Goal: Communication & Community: Answer question/provide support

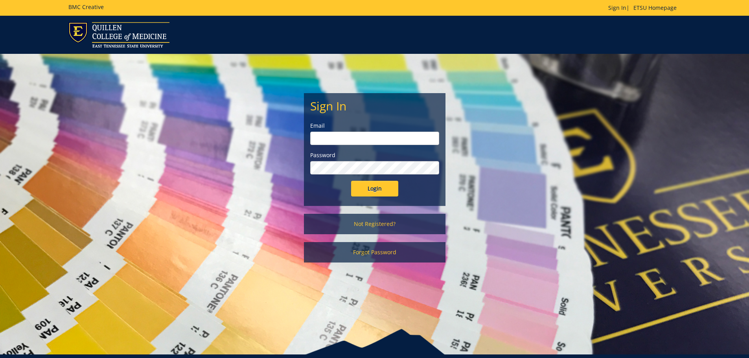
click at [352, 136] on input "email" at bounding box center [374, 138] width 129 height 13
type input "[EMAIL_ADDRESS][DOMAIN_NAME]"
click at [351, 181] on input "Login" at bounding box center [374, 189] width 47 height 16
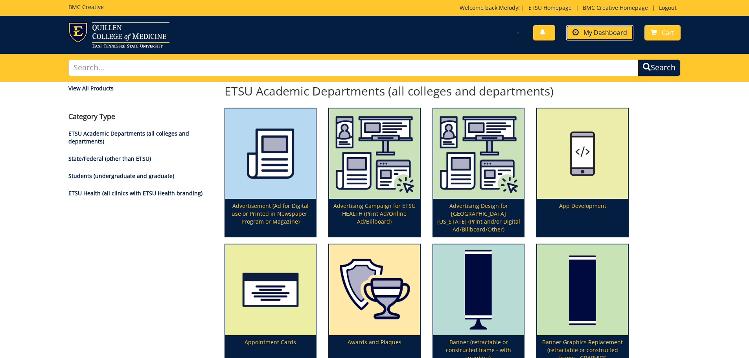
click at [604, 32] on span "My Dashboard" at bounding box center [605, 32] width 44 height 9
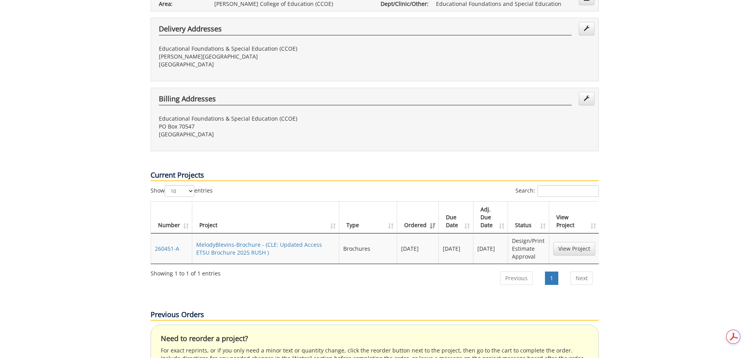
scroll to position [236, 0]
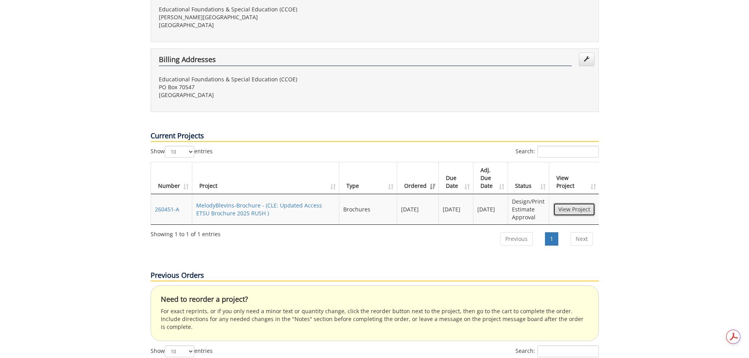
click at [575, 203] on link "View Project" at bounding box center [574, 209] width 42 height 13
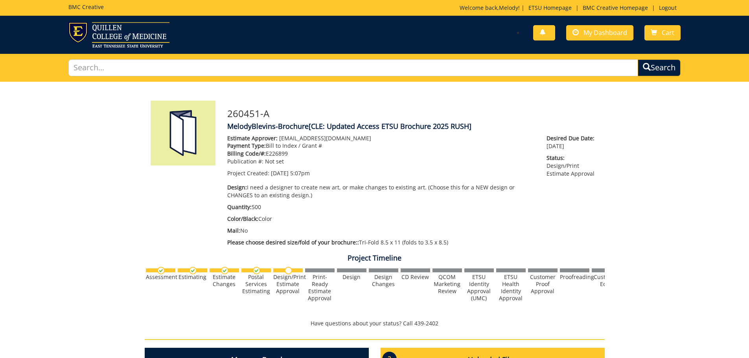
scroll to position [236, 0]
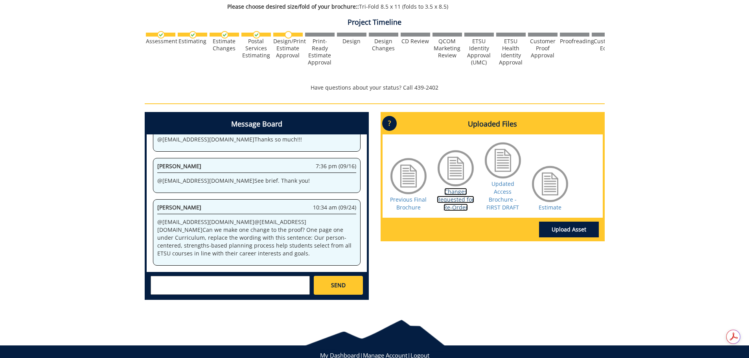
click at [456, 206] on link "Changes Requested for Re-Order" at bounding box center [455, 199] width 37 height 23
click at [647, 247] on div "260451-A MelodyBlevins-Brochure [CLE: Updated Access ETSU Brochure 2025 RUSH] E…" at bounding box center [374, 76] width 749 height 461
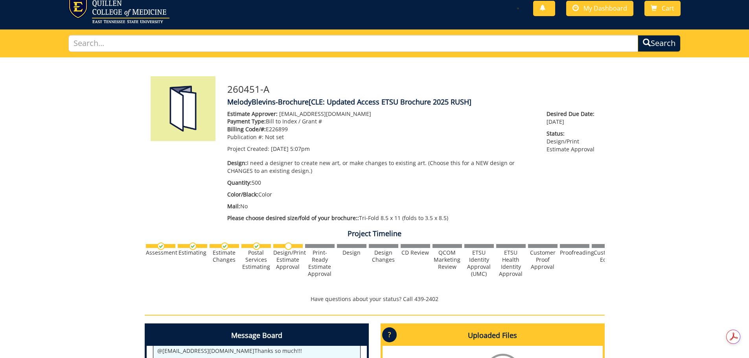
scroll to position [260, 0]
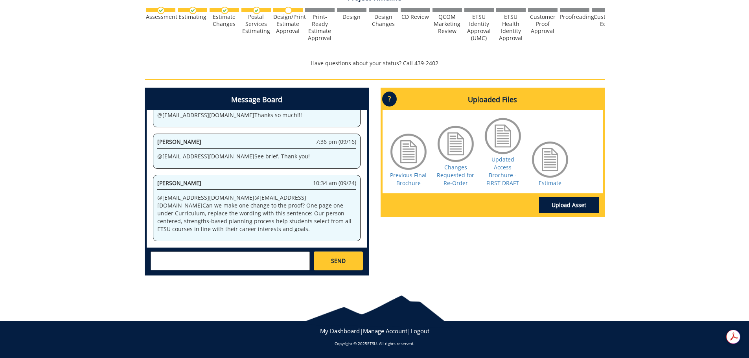
click at [289, 264] on textarea at bounding box center [229, 260] width 159 height 19
click at [548, 183] on link "Estimate" at bounding box center [549, 182] width 23 height 7
click at [284, 264] on textarea "Hi team - I just called to check in on this. Any updates? I also do not see a w…" at bounding box center [229, 260] width 159 height 19
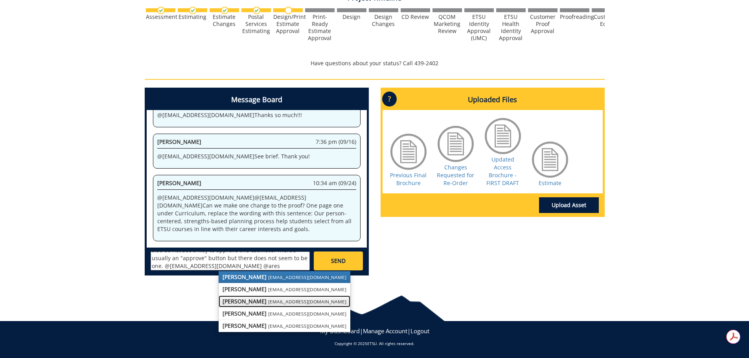
click at [273, 300] on small "aresam@etsu.edu" at bounding box center [307, 301] width 78 height 6
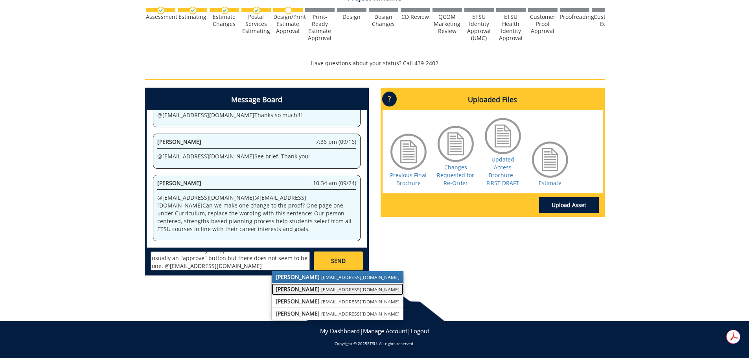
click at [293, 292] on strong "Rebecca Lucas" at bounding box center [297, 288] width 44 height 7
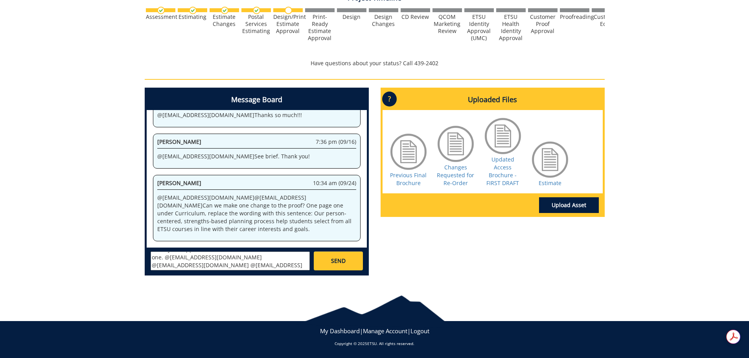
scroll to position [0, 0]
click at [251, 258] on textarea "Hi team - I just called to check in on this. Any updates? I also do not see a w…" at bounding box center [229, 260] width 159 height 19
click at [213, 264] on textarea "Hi team - I just called to check in on this and left a voicemail. Any updates? …" at bounding box center [229, 260] width 159 height 19
type textarea "Hi team - I just called to check in on this and left a voicemail. Any updates? …"
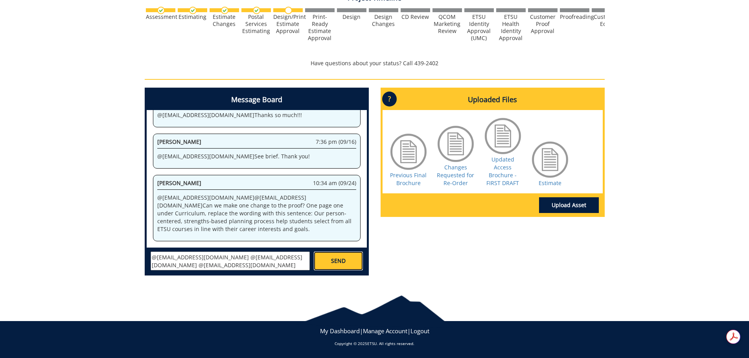
click at [345, 261] on span "SEND" at bounding box center [338, 261] width 15 height 8
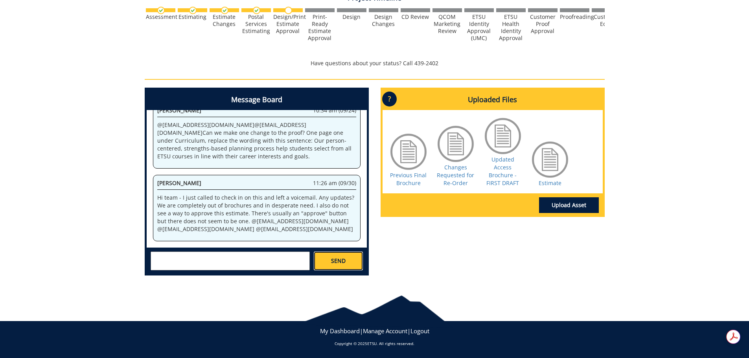
scroll to position [1136, 0]
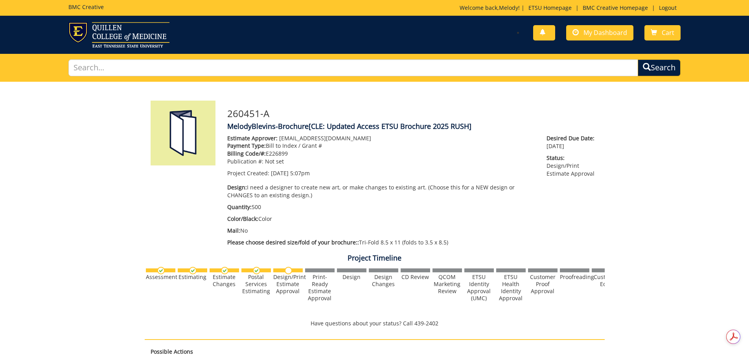
scroll to position [297, 0]
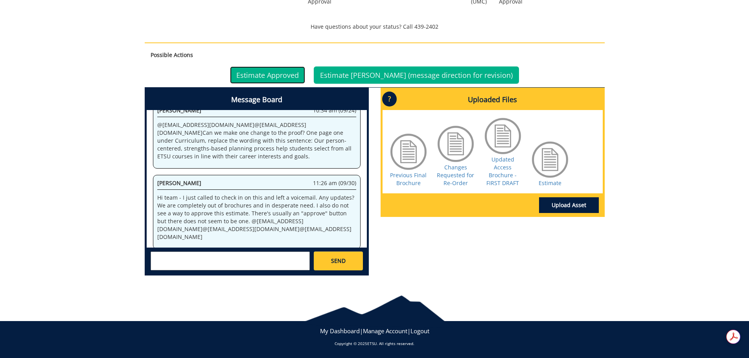
click at [303, 73] on link "Estimate Approved" at bounding box center [267, 74] width 75 height 17
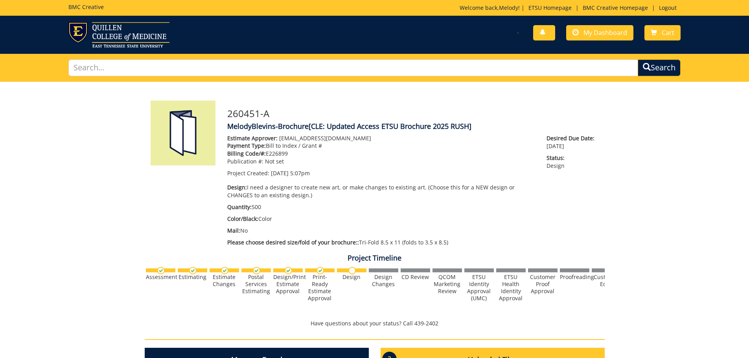
scroll to position [260, 0]
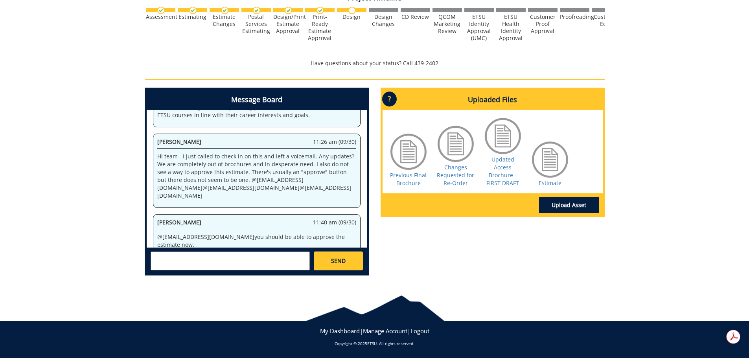
click at [233, 259] on textarea at bounding box center [229, 260] width 159 height 19
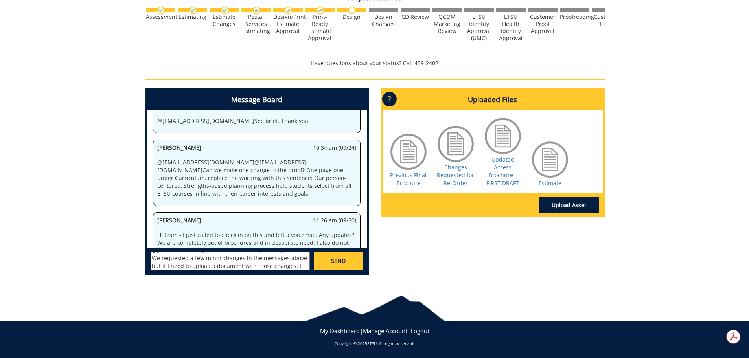
scroll to position [14, 0]
type textarea "@sluderp@etsu.edu - approved, thanks! We requested a few minor changes in the m…"
drag, startPoint x: 330, startPoint y: 255, endPoint x: 304, endPoint y: 248, distance: 26.9
click at [330, 255] on link "SEND" at bounding box center [338, 260] width 49 height 19
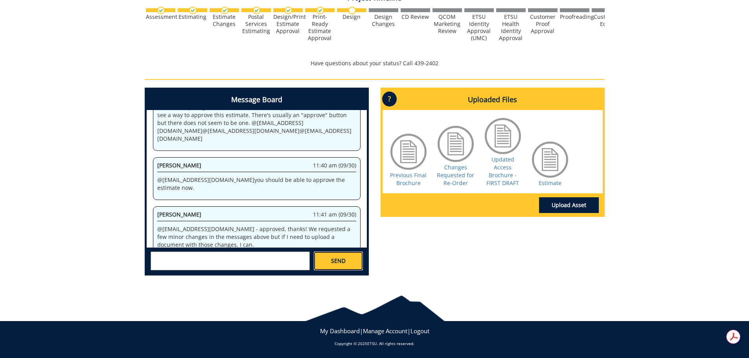
scroll to position [1431, 0]
